Goal: Find specific page/section: Find specific page/section

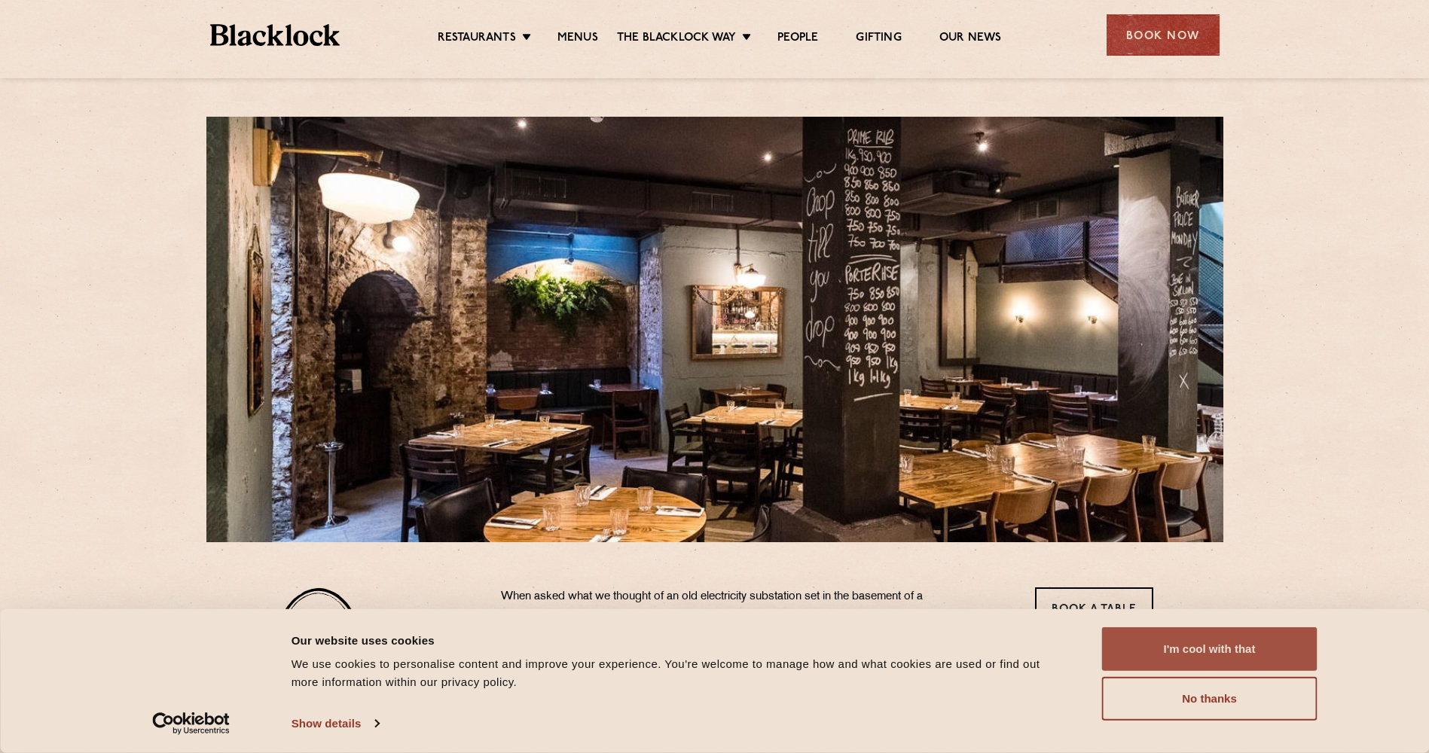
click at [1224, 662] on button "I'm cool with that" at bounding box center [1209, 650] width 215 height 44
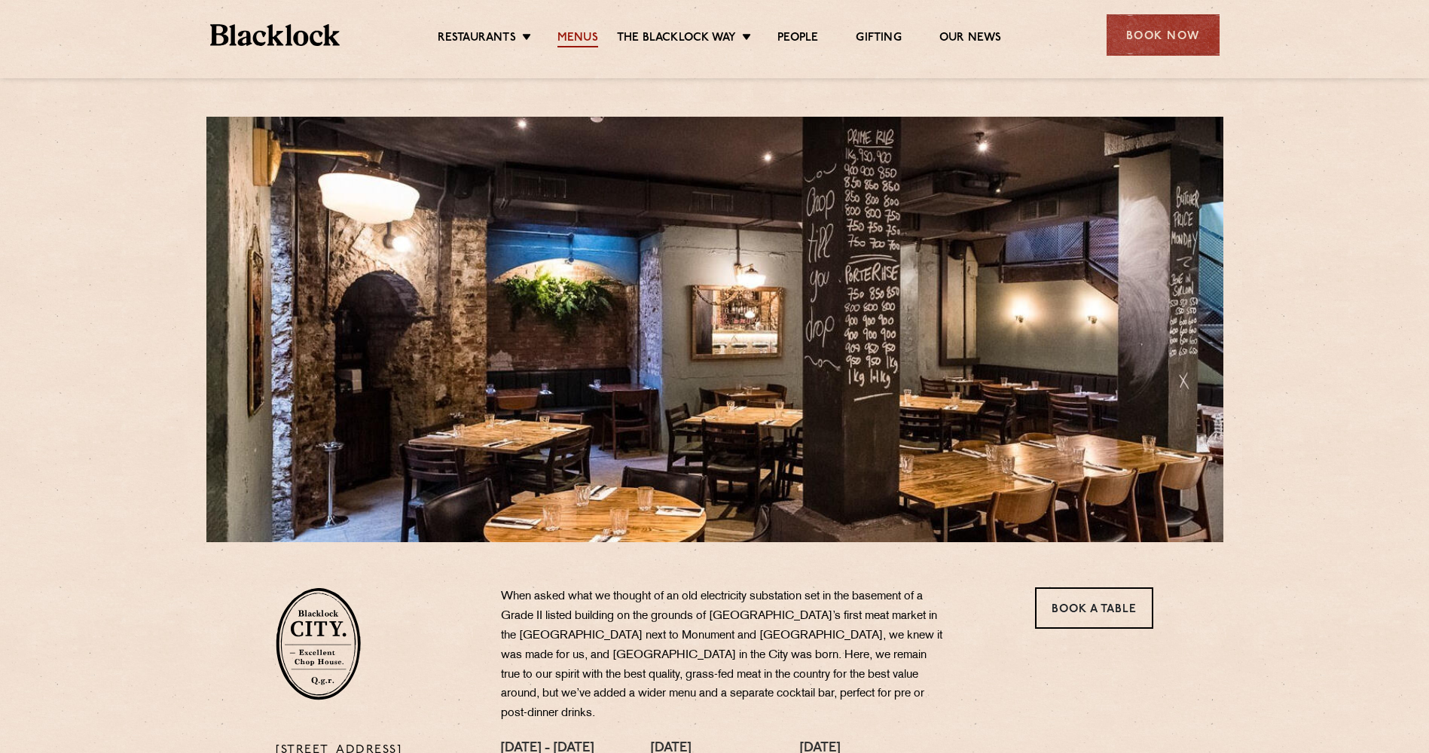
click at [582, 41] on link "Menus" at bounding box center [578, 39] width 41 height 17
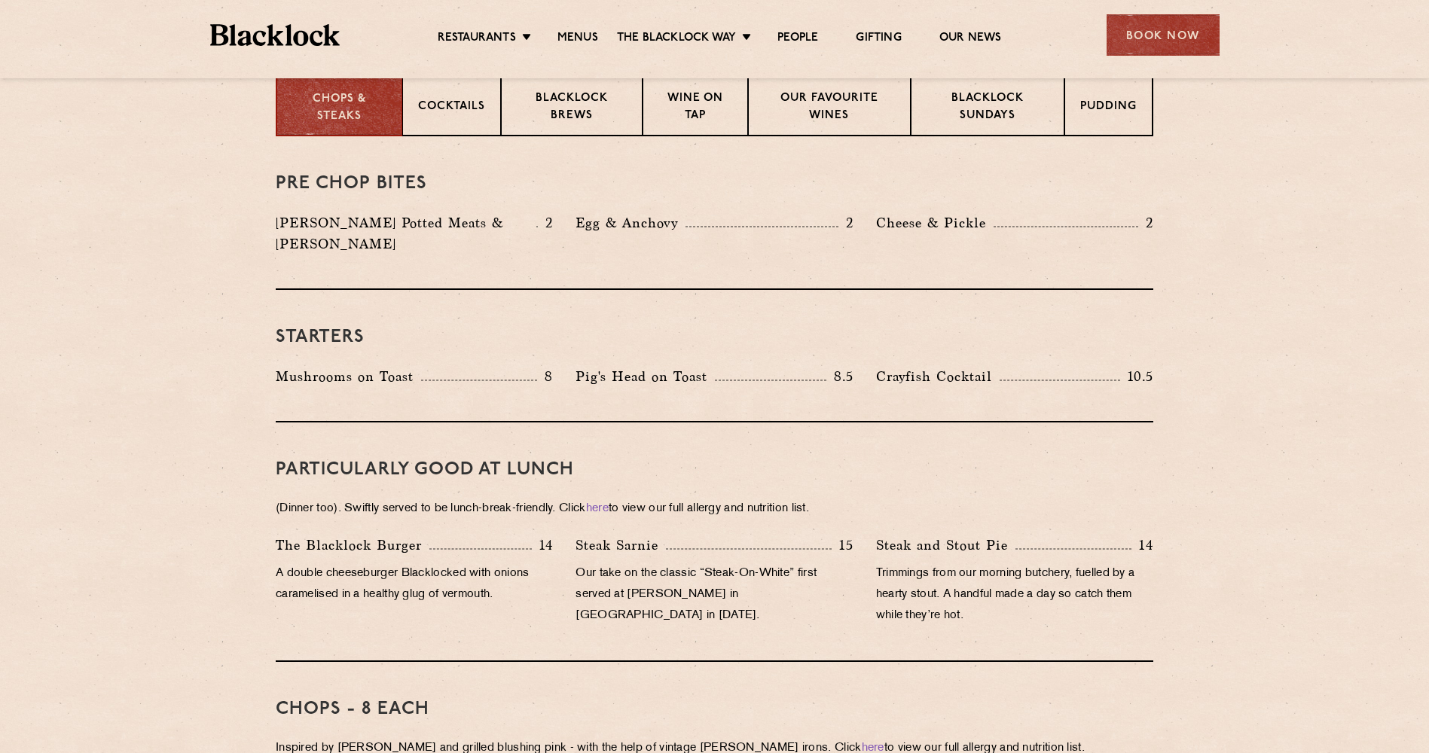
scroll to position [377, 0]
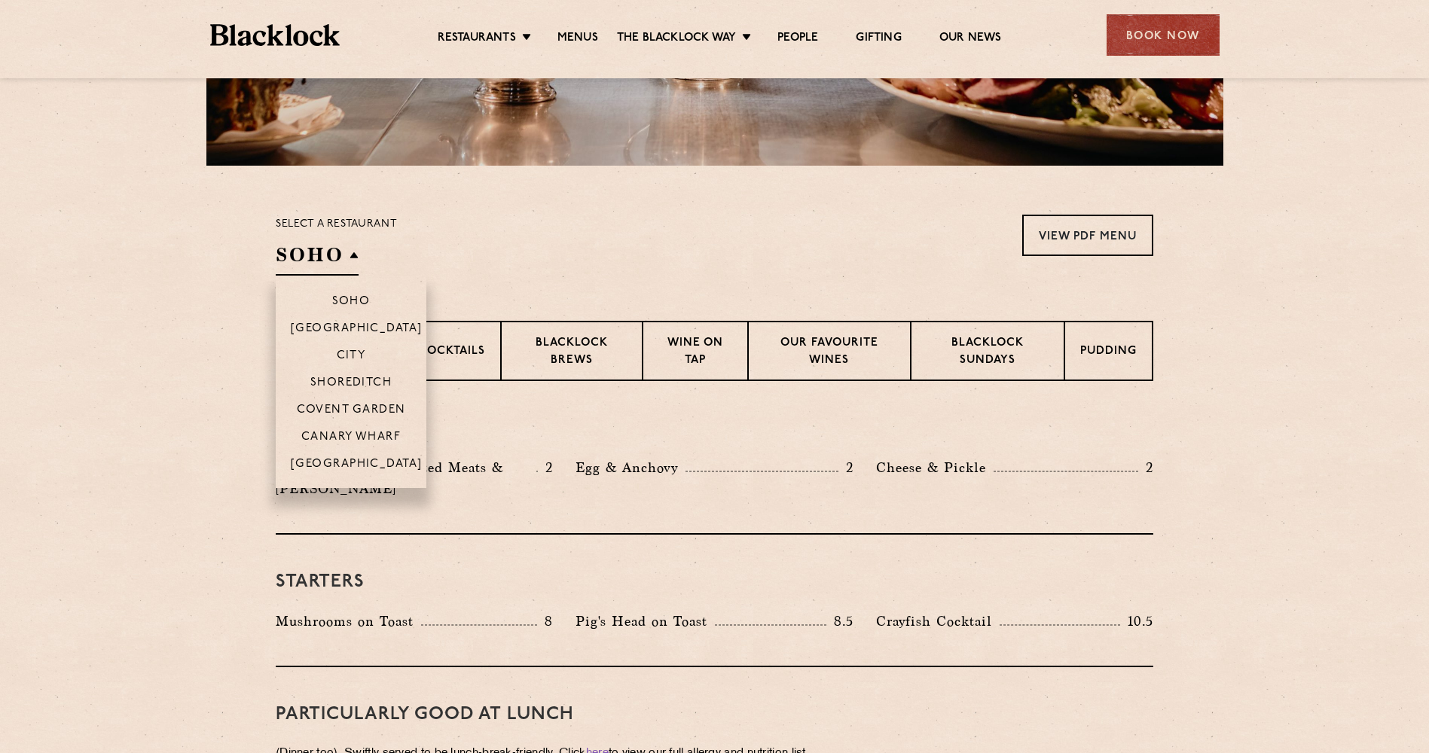
click at [341, 252] on h2 "SOHO" at bounding box center [317, 259] width 83 height 34
click at [357, 353] on p "City" at bounding box center [351, 357] width 29 height 15
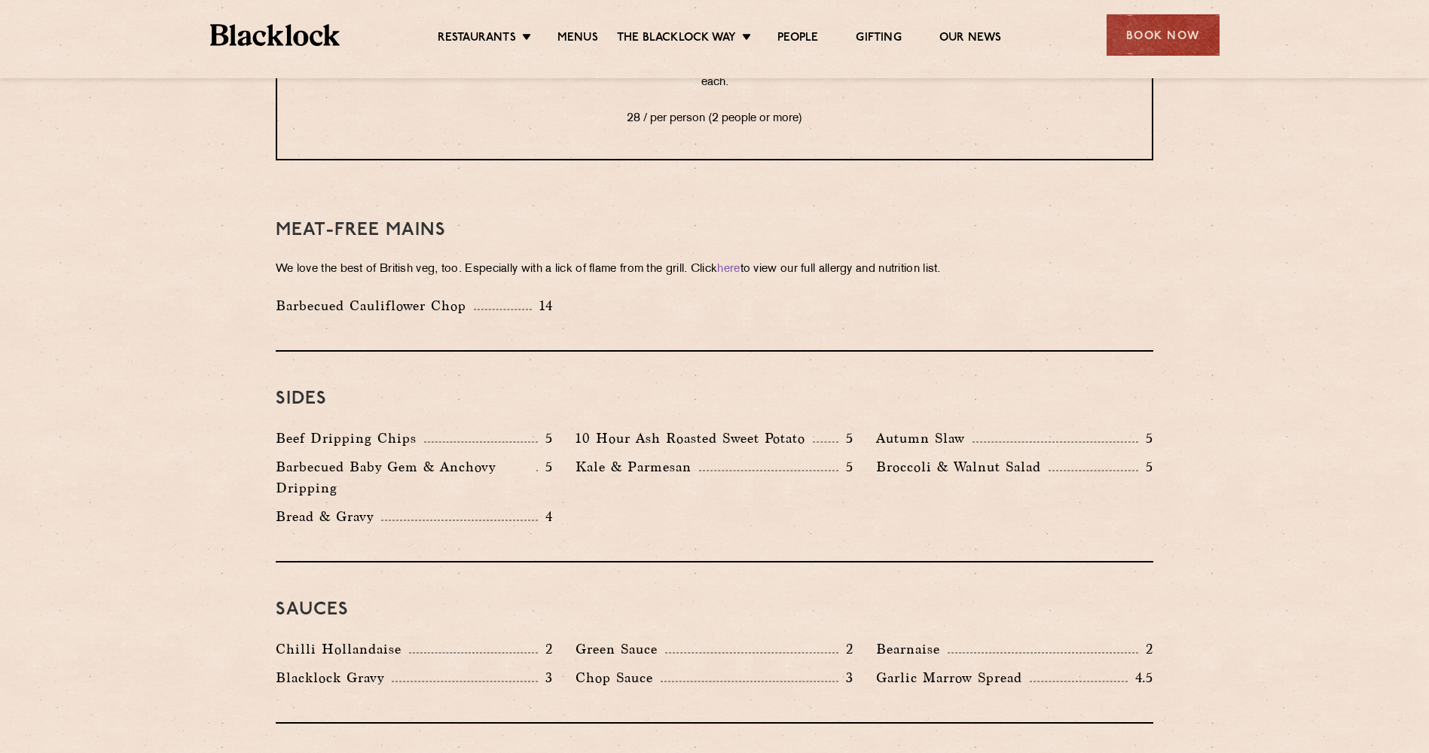
scroll to position [2185, 0]
